Goal: Transaction & Acquisition: Subscribe to service/newsletter

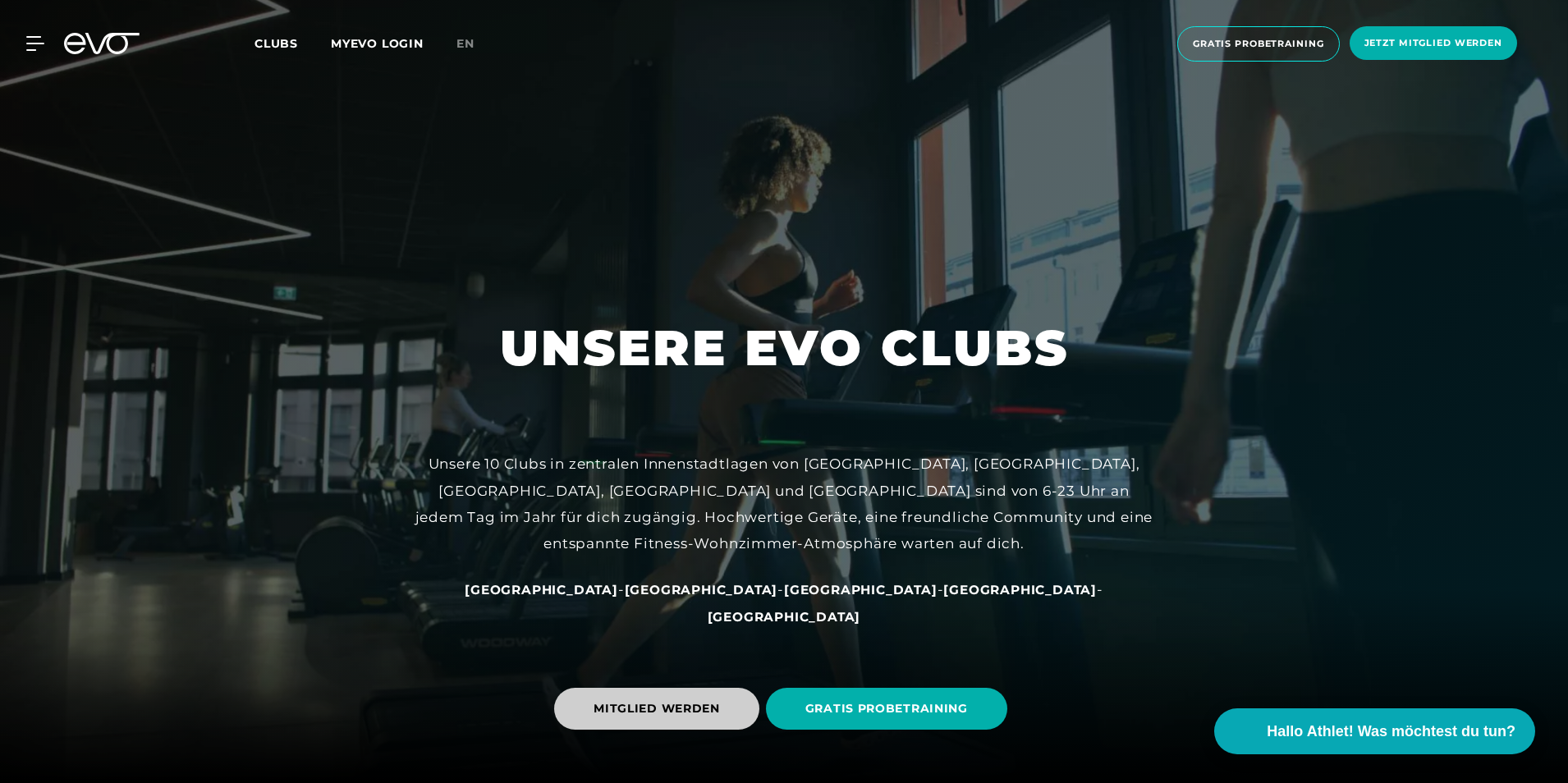
click at [676, 706] on span "MITGLIED WERDEN" at bounding box center [657, 708] width 126 height 17
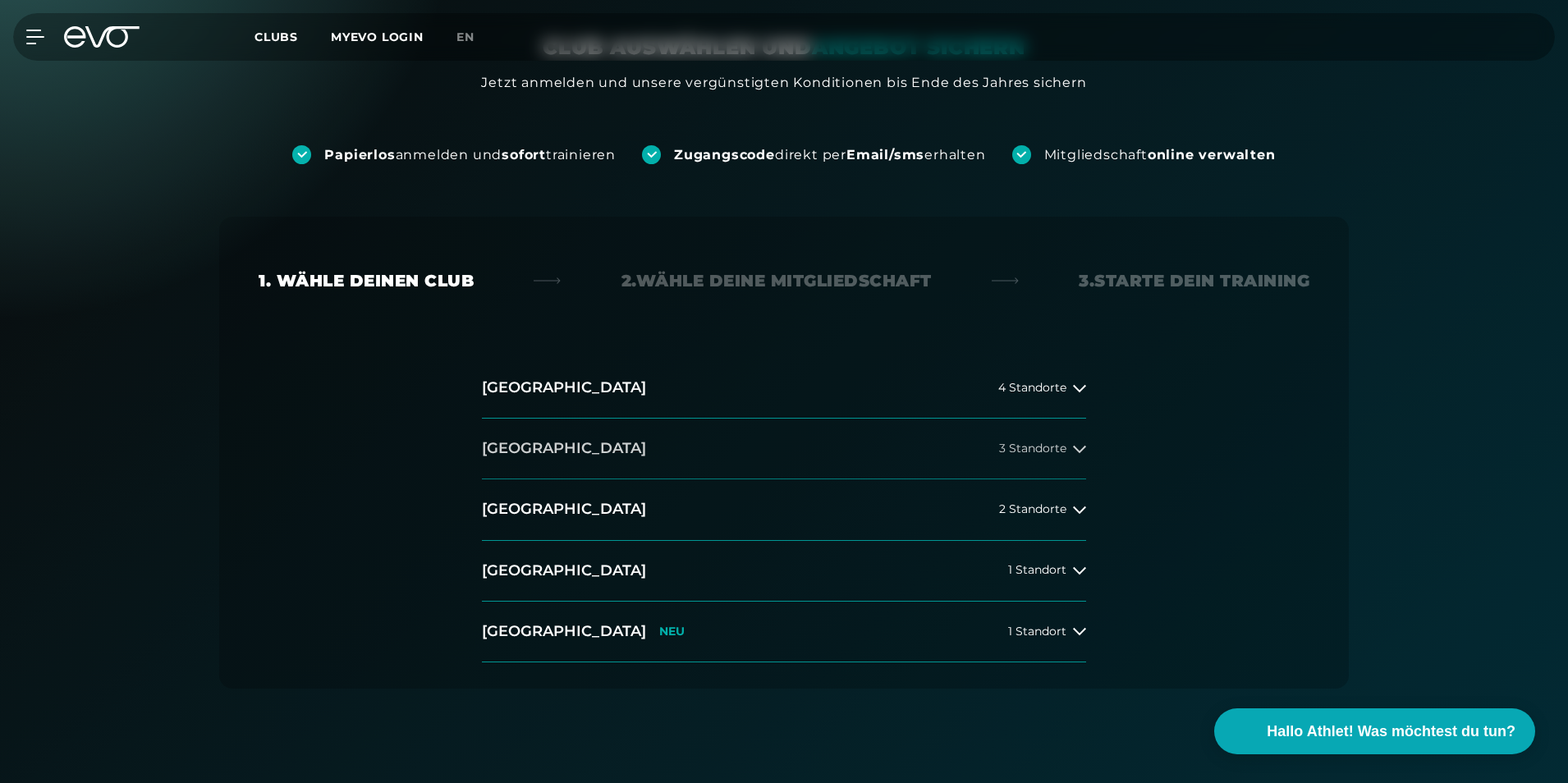
scroll to position [247, 0]
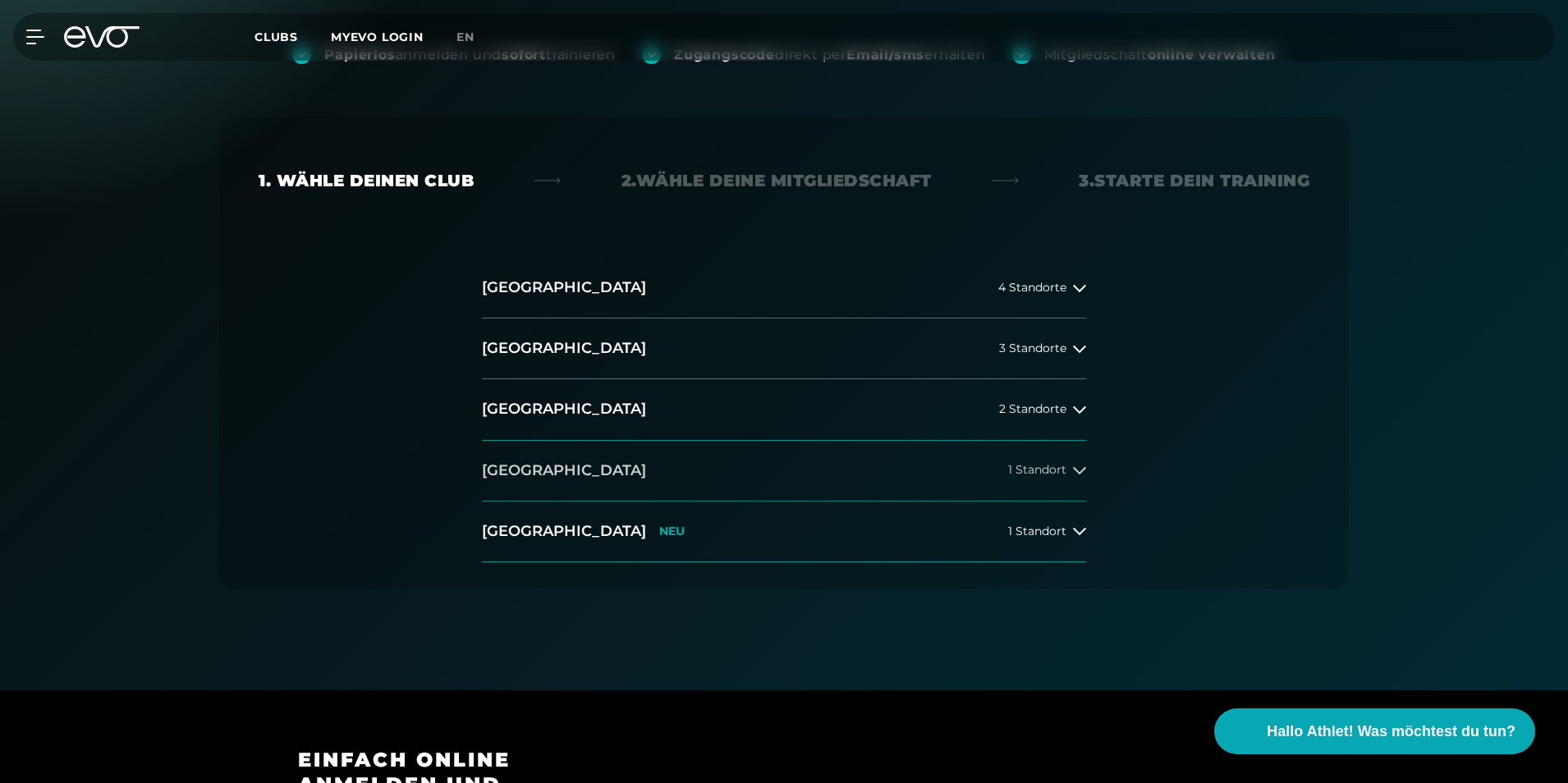
click at [1079, 472] on icon at bounding box center [1078, 470] width 13 height 13
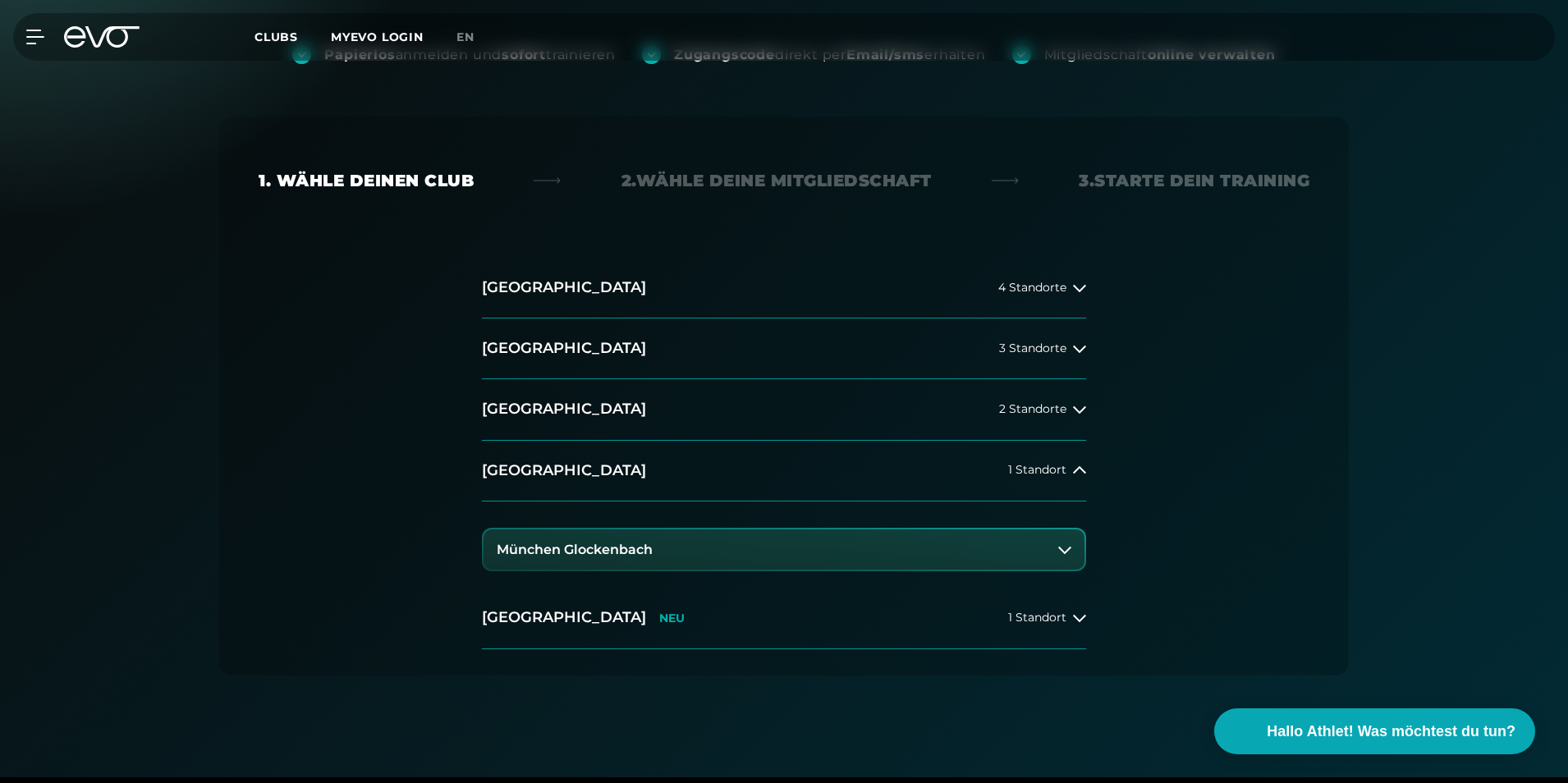
click at [697, 551] on button "München Glockenbach" at bounding box center [784, 549] width 601 height 41
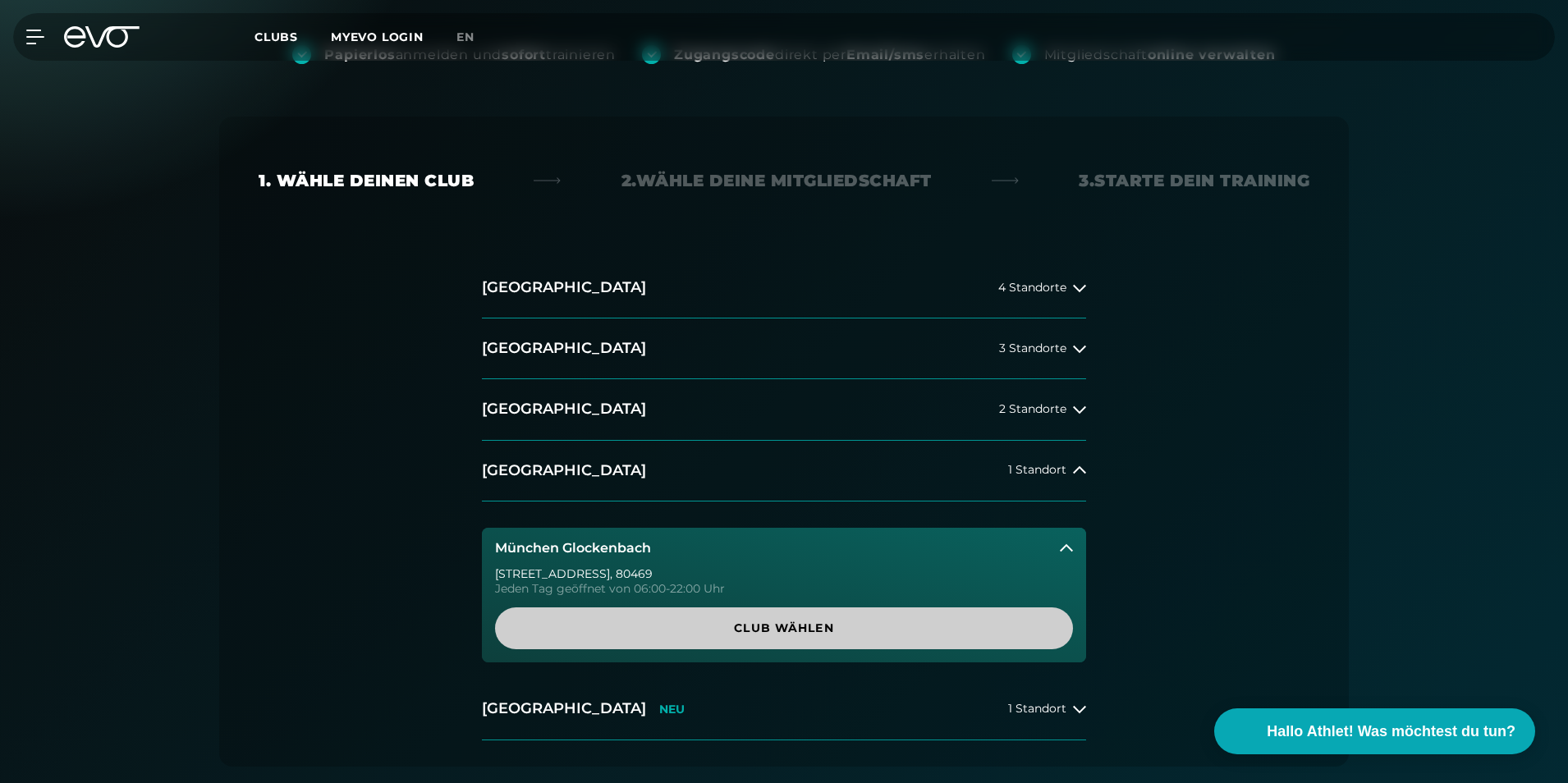
click at [789, 632] on span "Club wählen" at bounding box center [784, 628] width 499 height 17
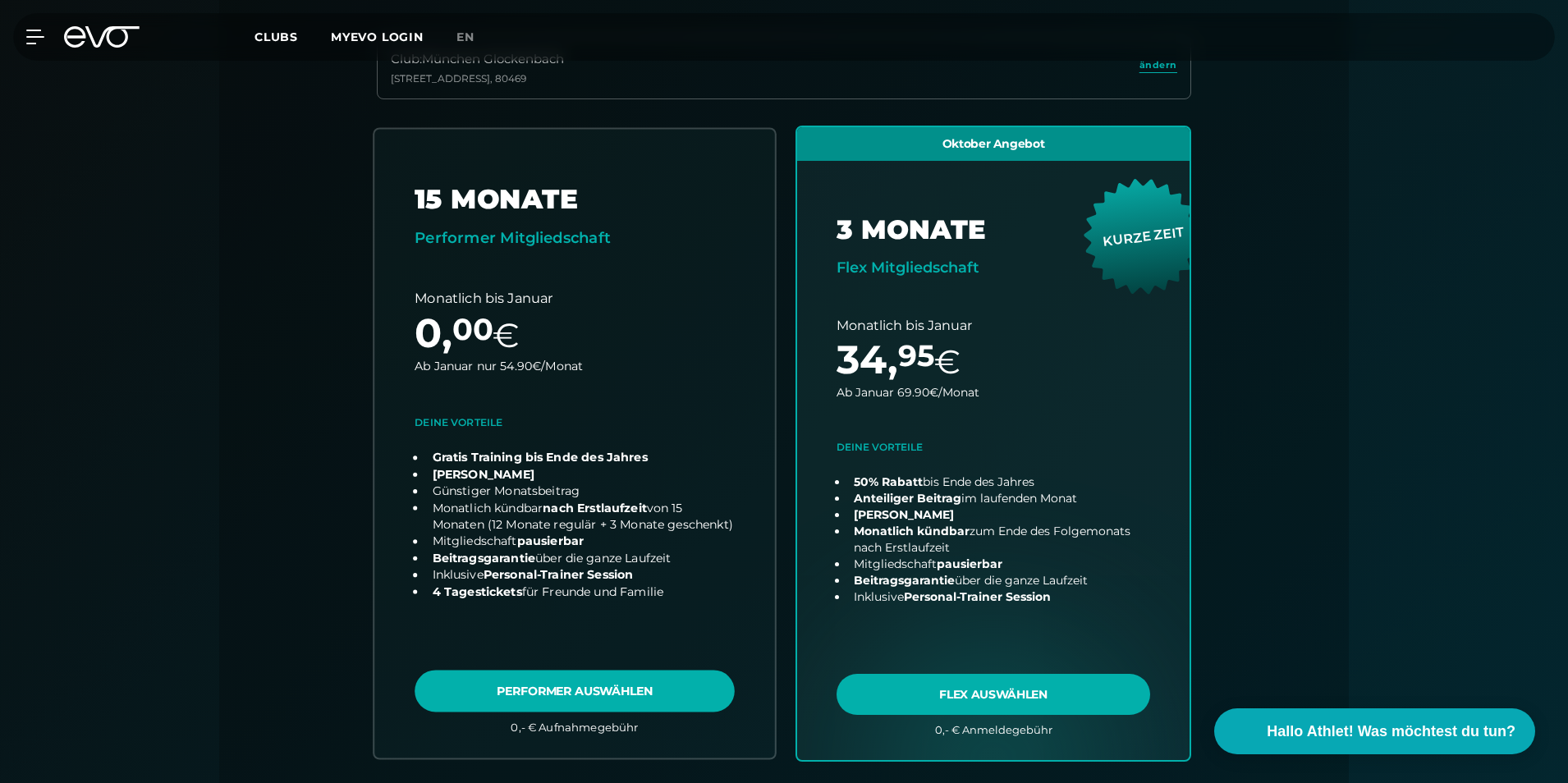
scroll to position [527, 0]
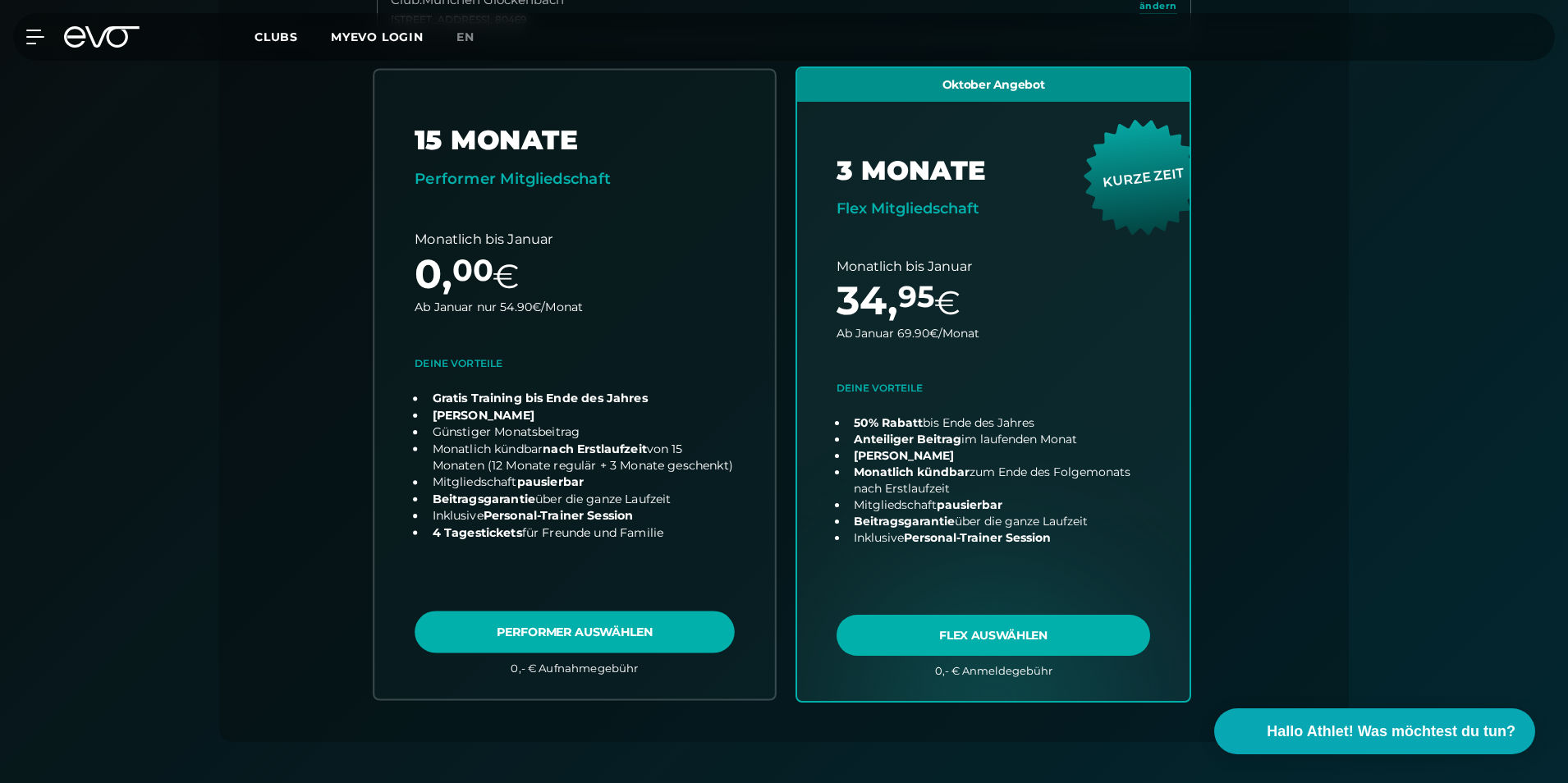
click at [604, 627] on link "choose plan" at bounding box center [574, 384] width 401 height 629
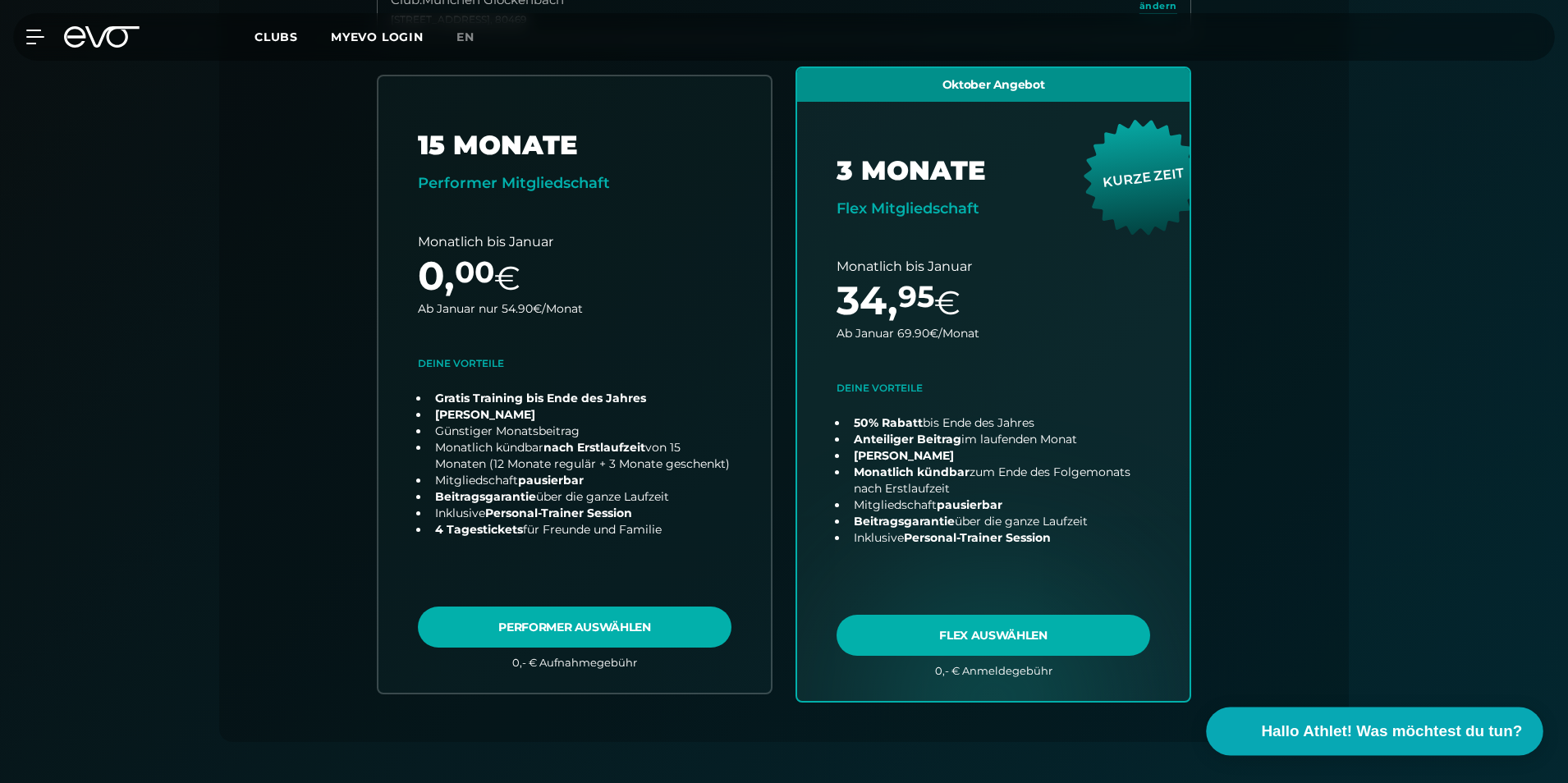
click at [1374, 733] on span "Hallo Athlet! Was möchtest du tun?" at bounding box center [1392, 731] width 261 height 23
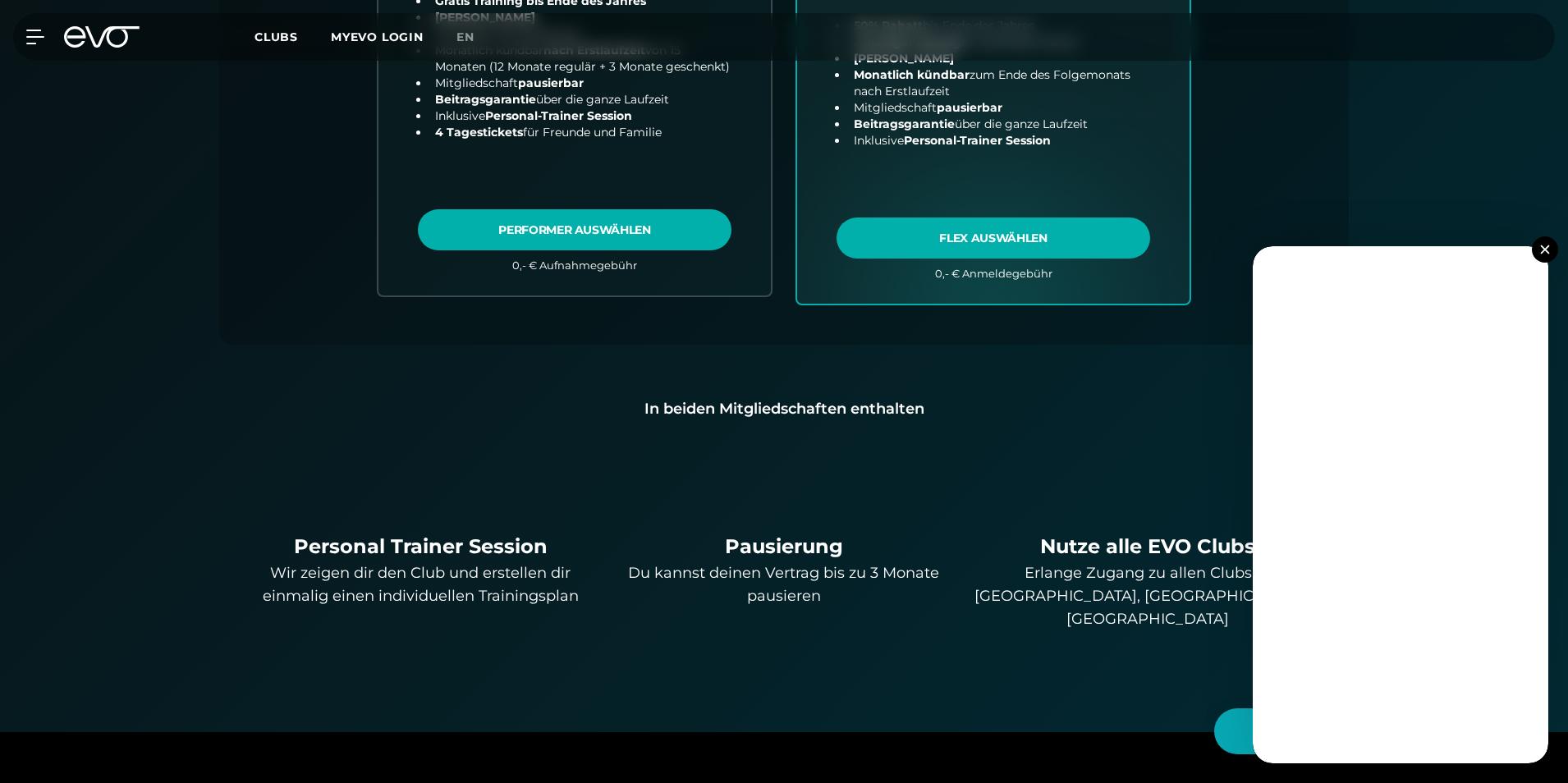
scroll to position [937, 0]
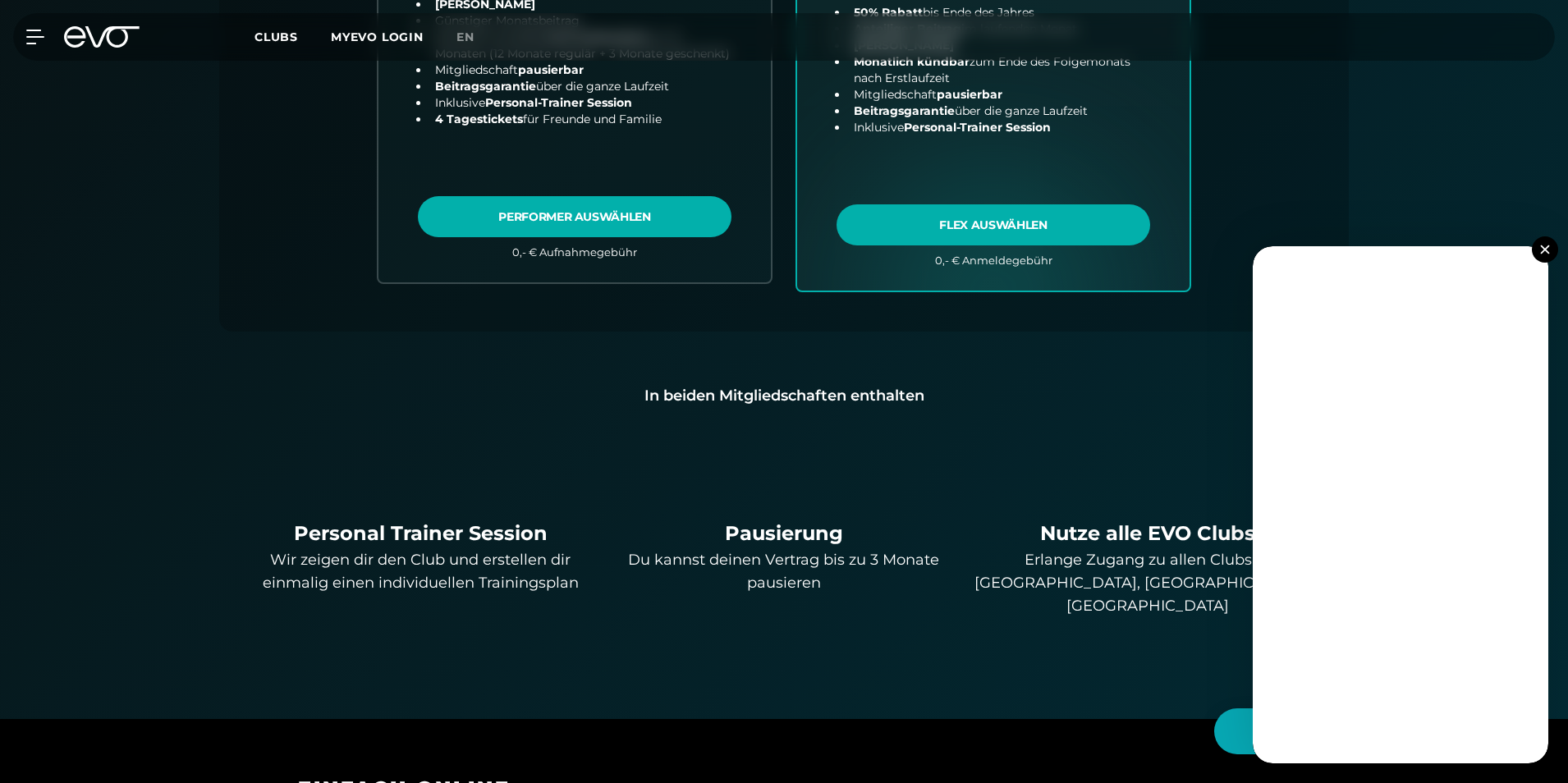
click at [1363, 171] on div "Wähle deinen Club 2. Wähle deine Mitgliedschaft 3. Starte dein Training Club : …" at bounding box center [784, 22] width 1182 height 1297
click at [1545, 251] on img at bounding box center [1544, 249] width 9 height 9
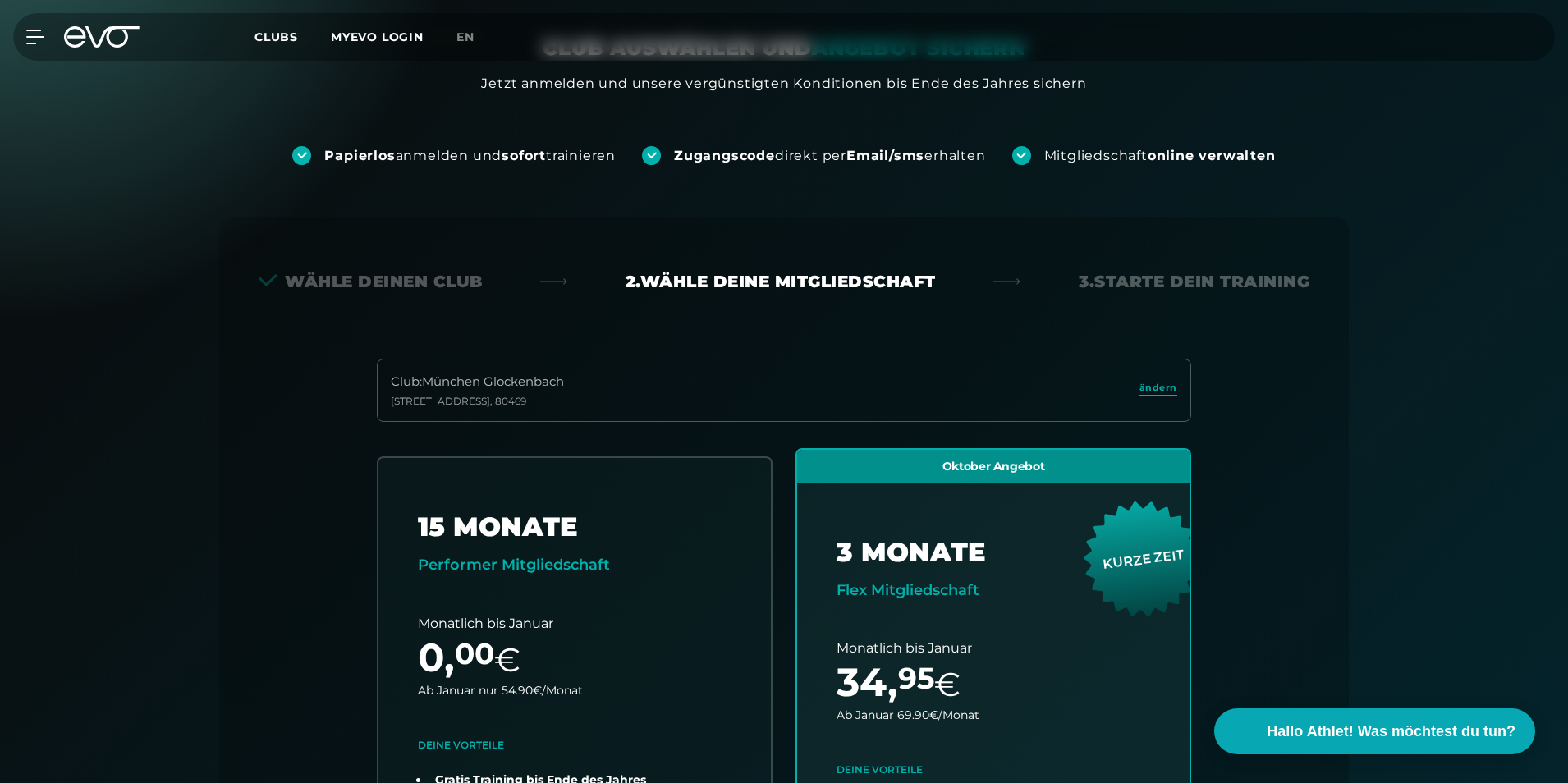
scroll to position [83, 0]
